Goal: Navigation & Orientation: Find specific page/section

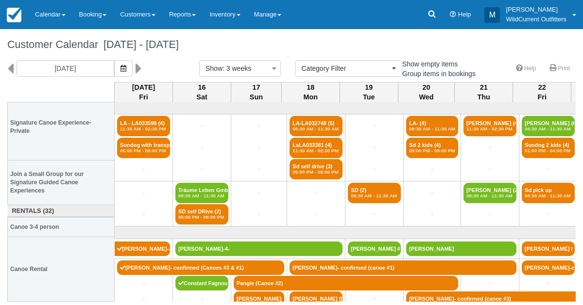
select select
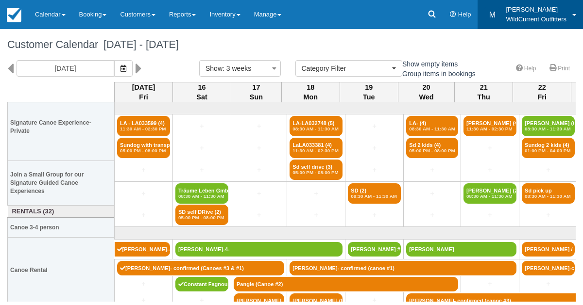
click at [582, 25] on link "M [PERSON_NAME] Outfitters" at bounding box center [529, 14] width 105 height 29
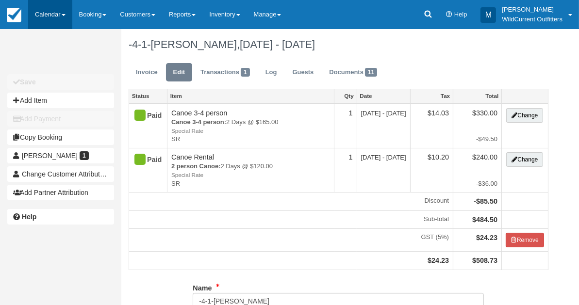
click at [40, 12] on link "Calendar" at bounding box center [50, 14] width 44 height 29
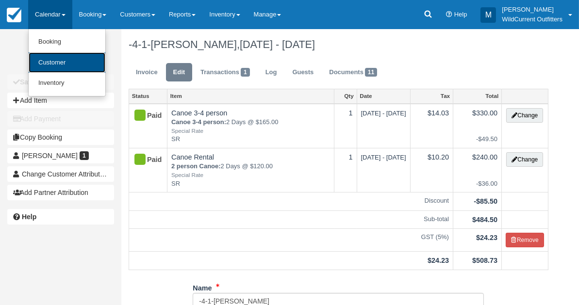
click at [46, 59] on link "Customer" at bounding box center [67, 62] width 77 height 21
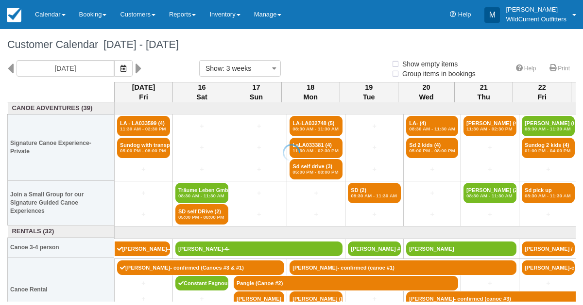
select select
click at [126, 66] on icon "button" at bounding box center [123, 68] width 6 height 7
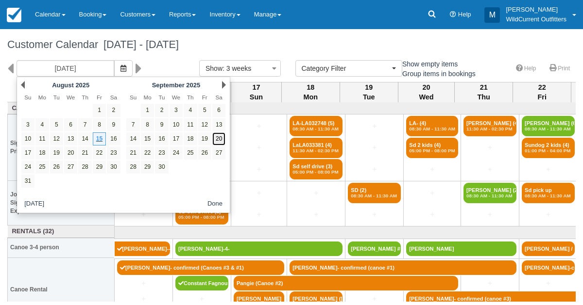
click at [218, 136] on link "20" at bounding box center [218, 139] width 13 height 13
type input "[DATE]"
